Goal: Obtain resource: Obtain resource

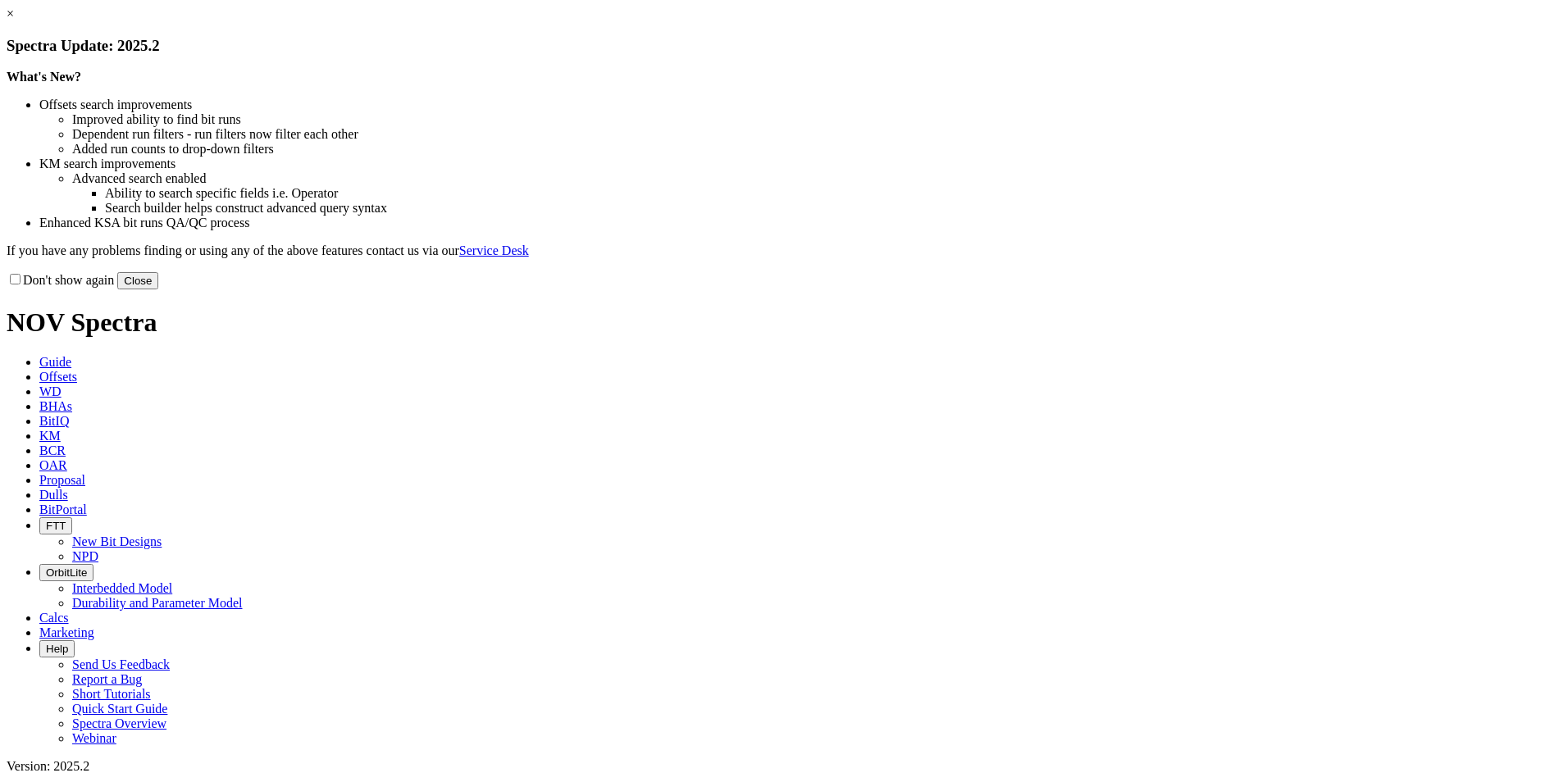
click at [158, 290] on button "Close" at bounding box center [137, 281] width 41 height 17
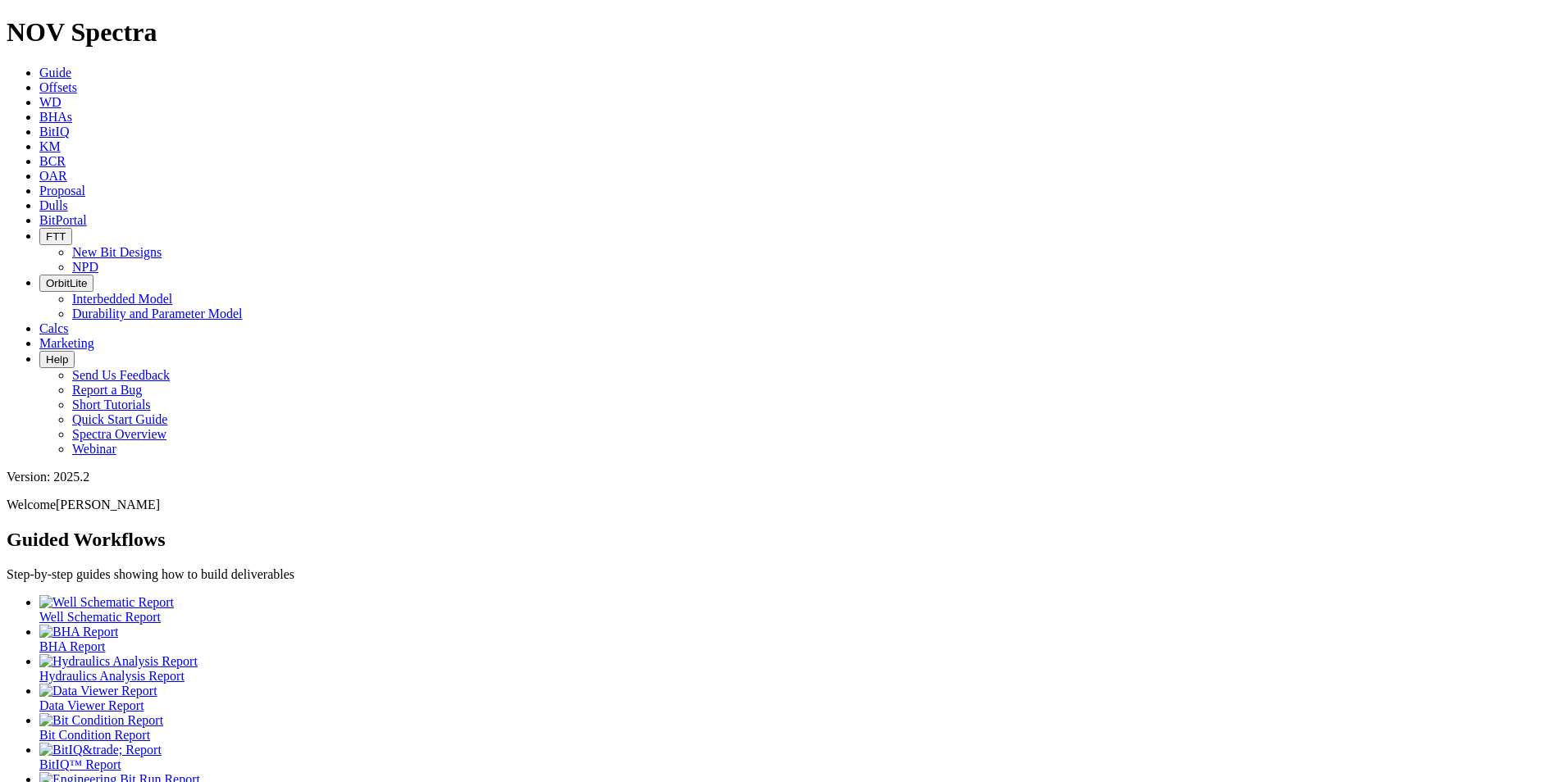
click at [77, 81] on span "Offsets" at bounding box center [57, 88] width 37 height 14
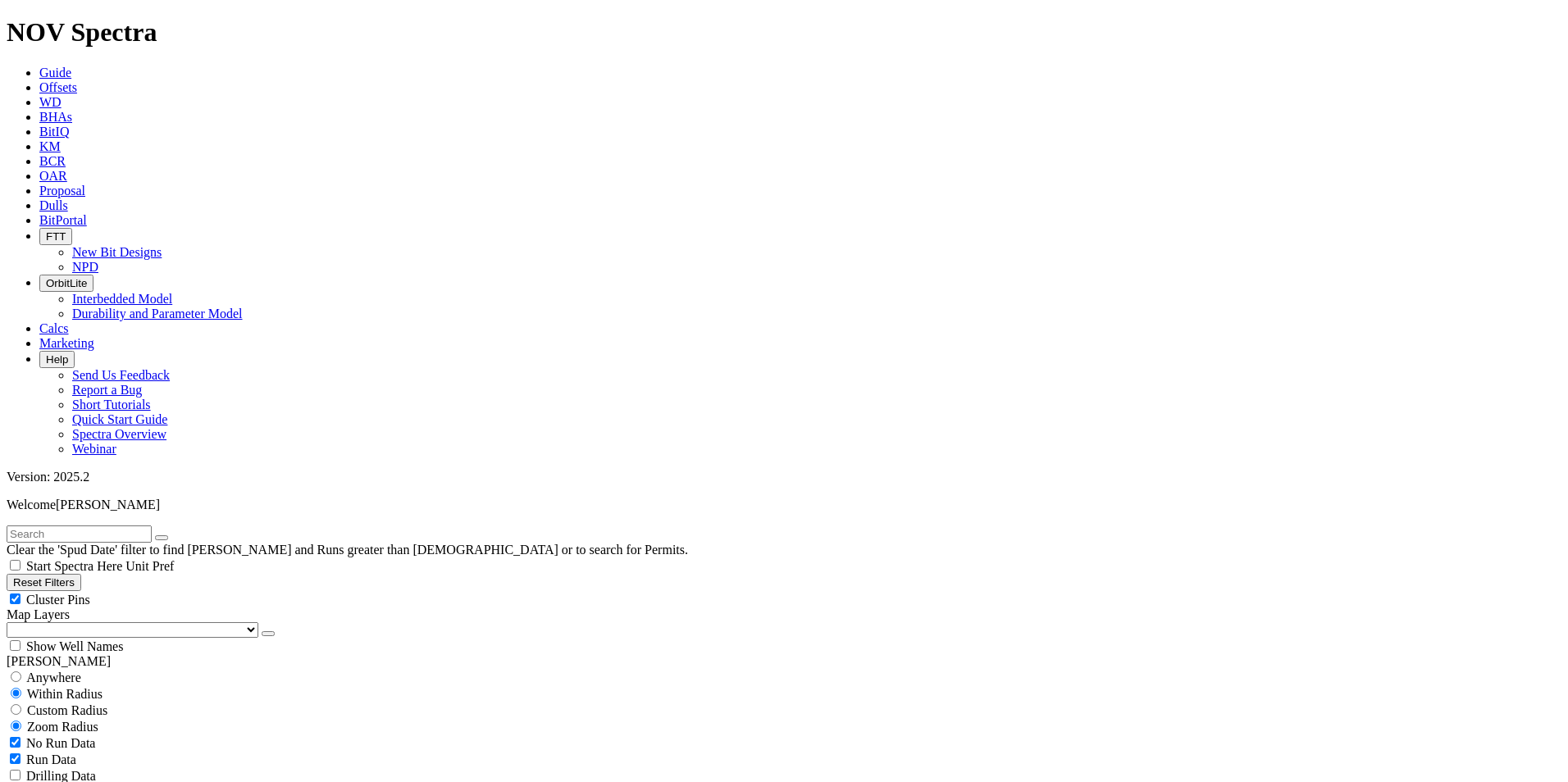
scroll to position [328, 0]
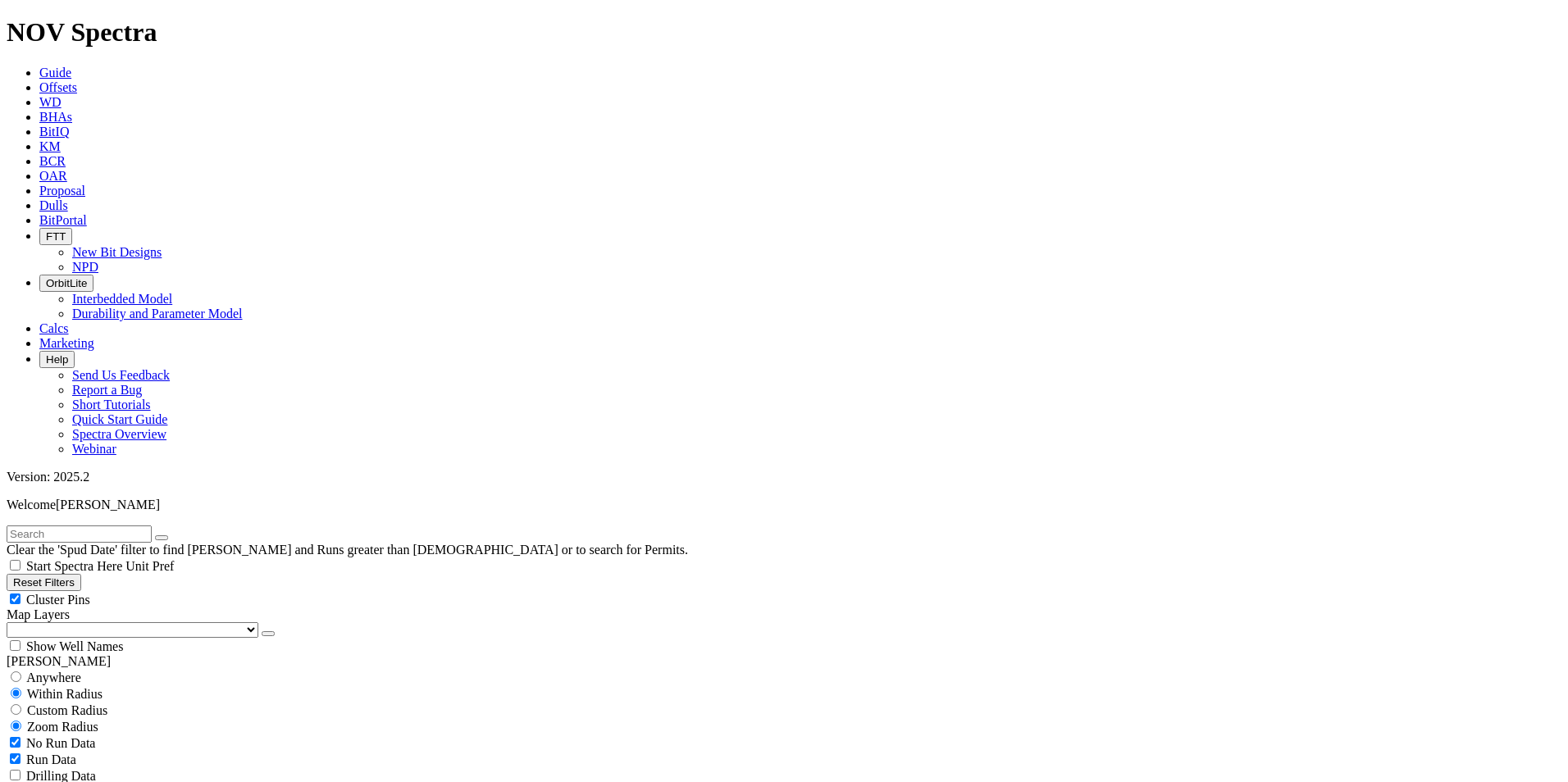
select select "7.875"
checkbox input "false"
select select "? number:7.875 ?"
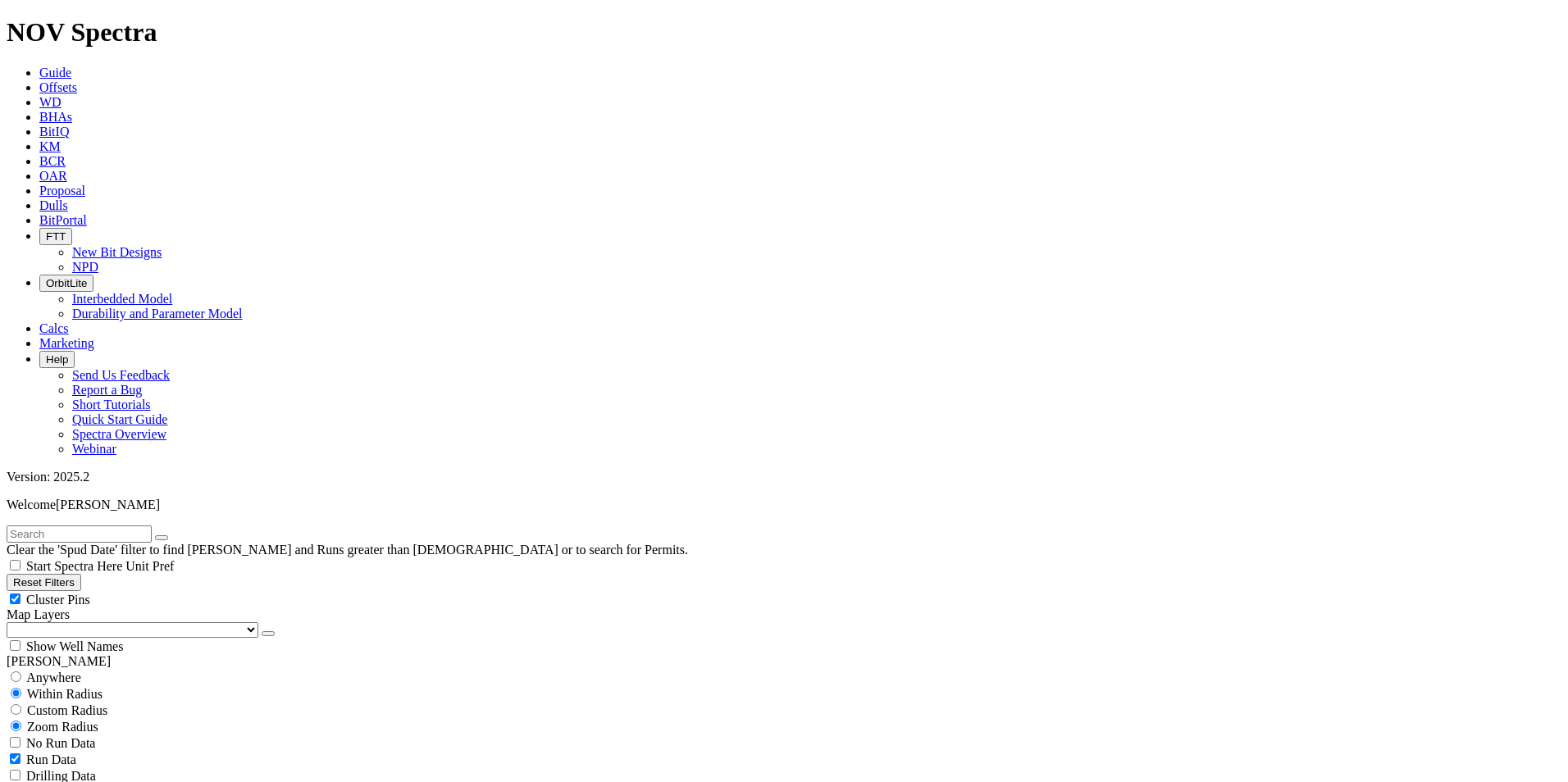
scroll to position [328, 0]
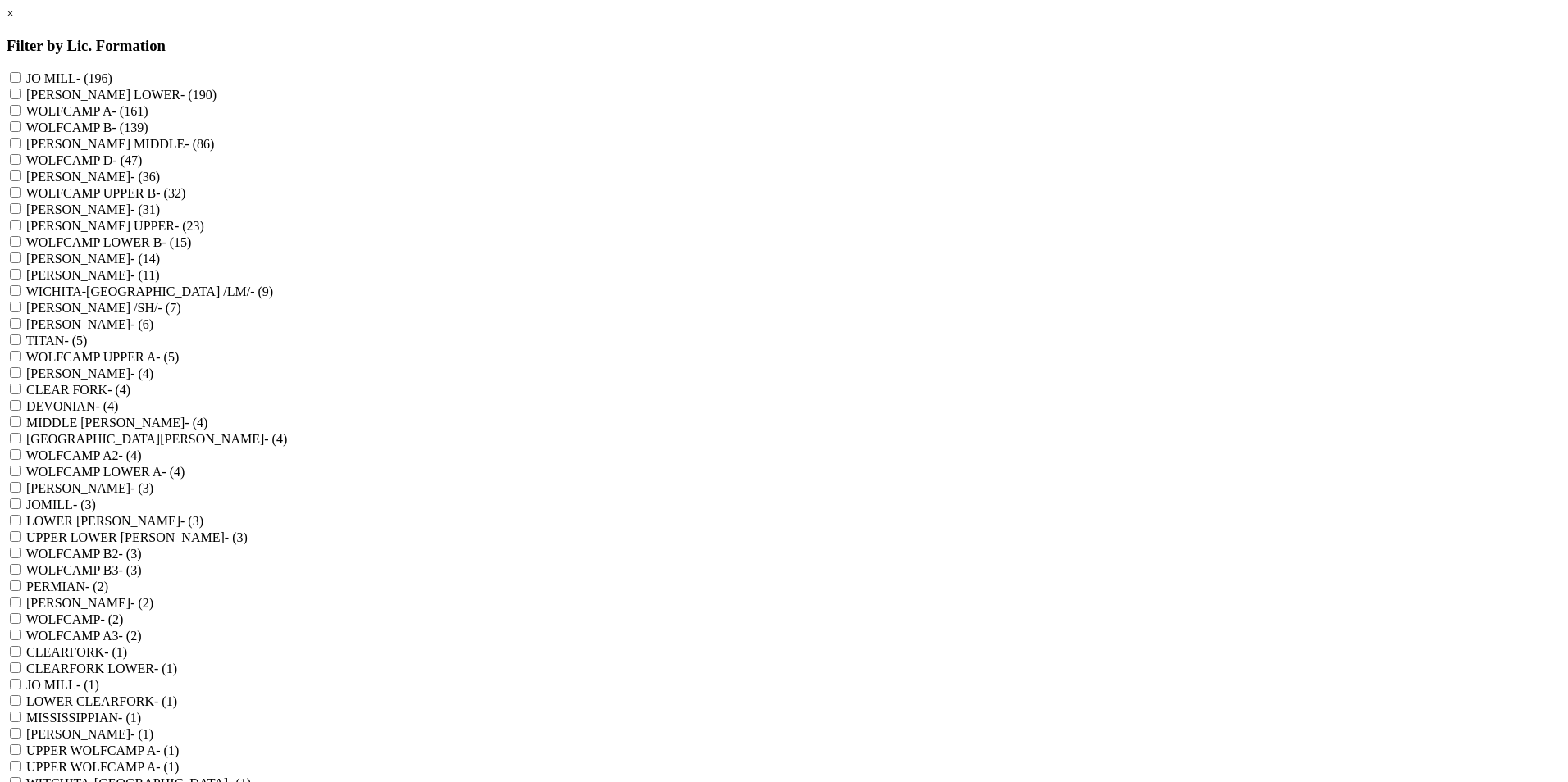
click at [143, 167] on label "WOLFCAMP D - (47)" at bounding box center [84, 160] width 116 height 14
click at [21, 165] on D "WOLFCAMP D - (47)" at bounding box center [15, 160] width 10 height 10
checkbox D "true"
